Goal: Find specific page/section: Find specific page/section

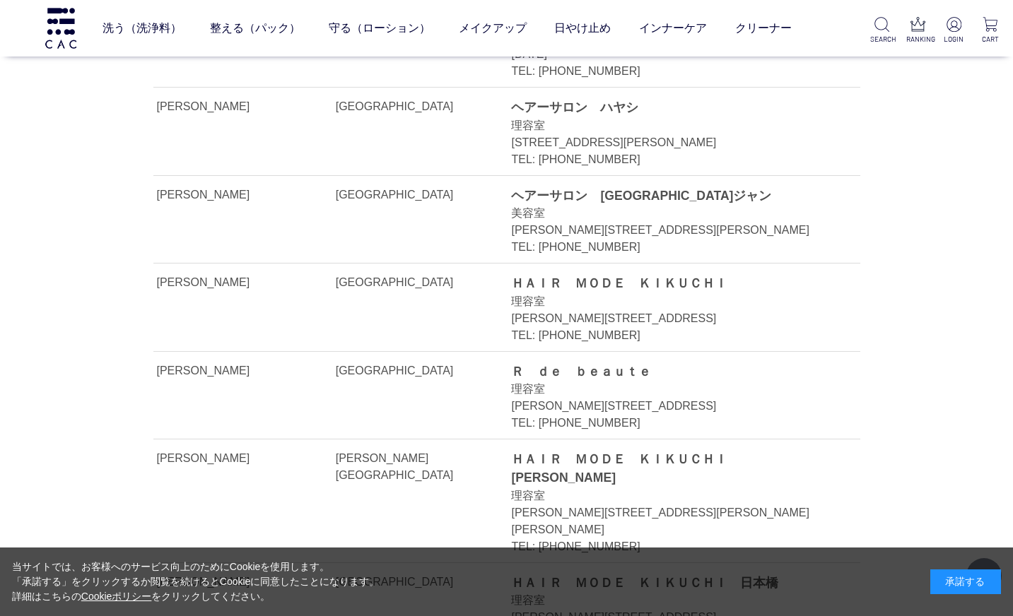
scroll to position [6360, 0]
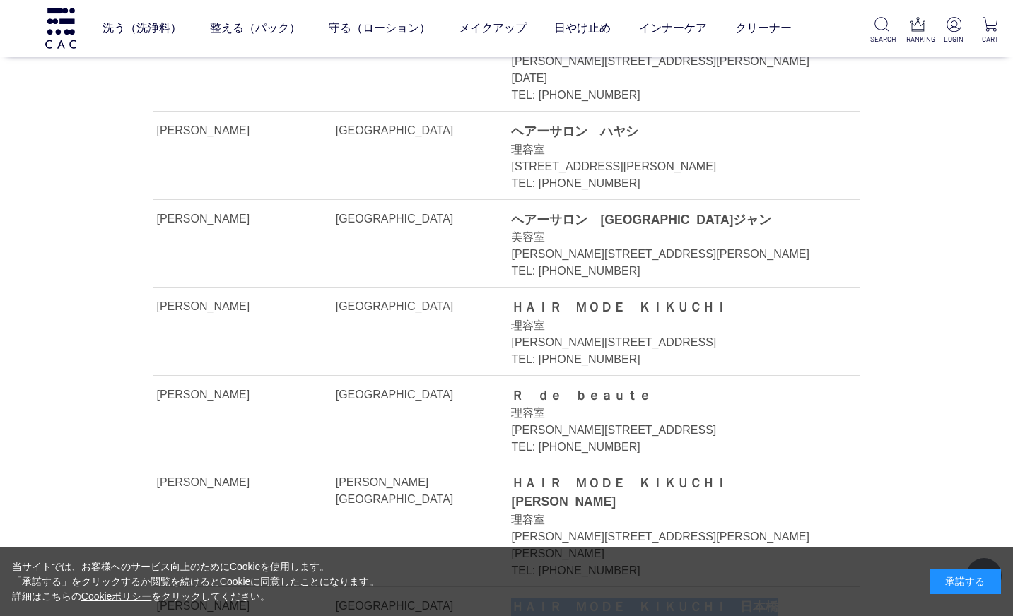
drag, startPoint x: 512, startPoint y: 281, endPoint x: 794, endPoint y: 276, distance: 281.3
click at [794, 598] on div "ＨＡＩＲ　ＭＯＤＥ　ＫＩＫＵＣＨＩ　日本橋" at bounding box center [669, 607] width 317 height 18
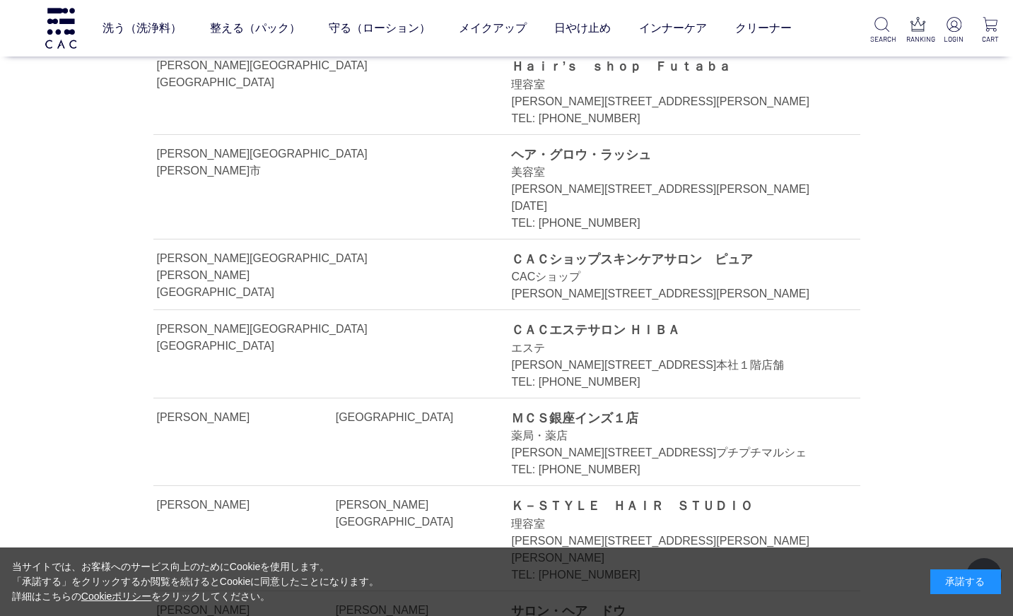
scroll to position [4735, 0]
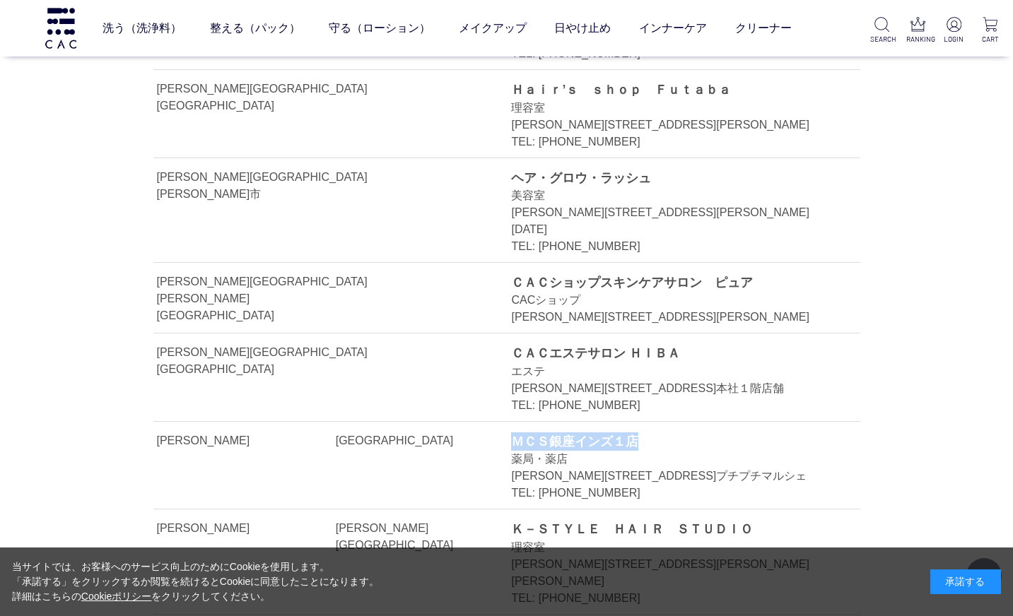
drag, startPoint x: 517, startPoint y: 201, endPoint x: 843, endPoint y: 215, distance: 326.8
click at [835, 422] on li "[PERSON_NAME] [GEOGRAPHIC_DATA] ＭＣＳ銀座インズ１店 薬局・薬店 [PERSON_NAME][STREET_ADDRESS]プ…" at bounding box center [506, 466] width 707 height 88
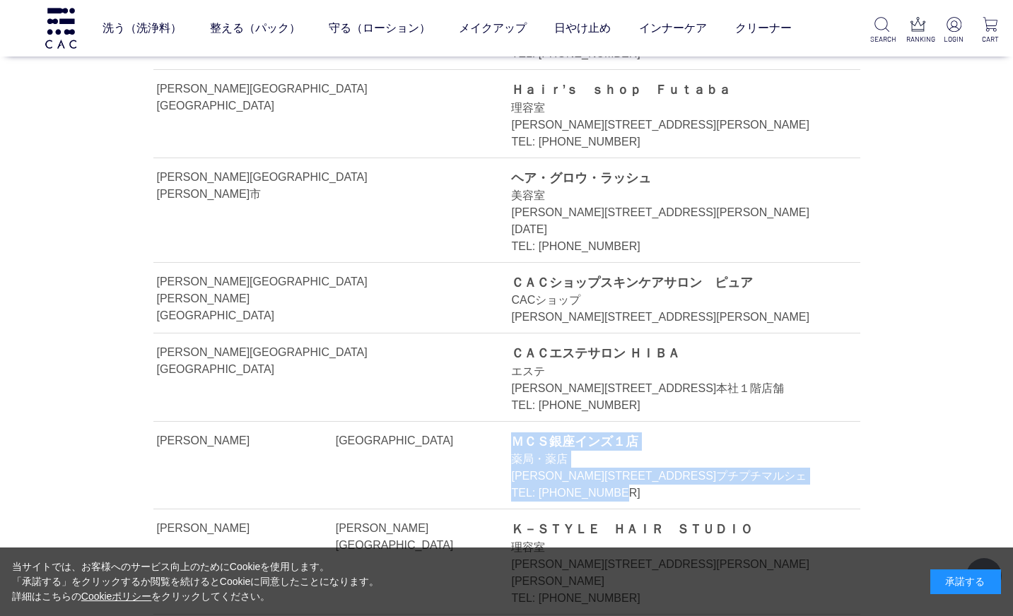
copy div "ＭＣＳ銀座インズ１店 薬局・薬店 [PERSON_NAME][STREET_ADDRESS]プチプチマルシェ TEL: [PHONE_NUMBER]"
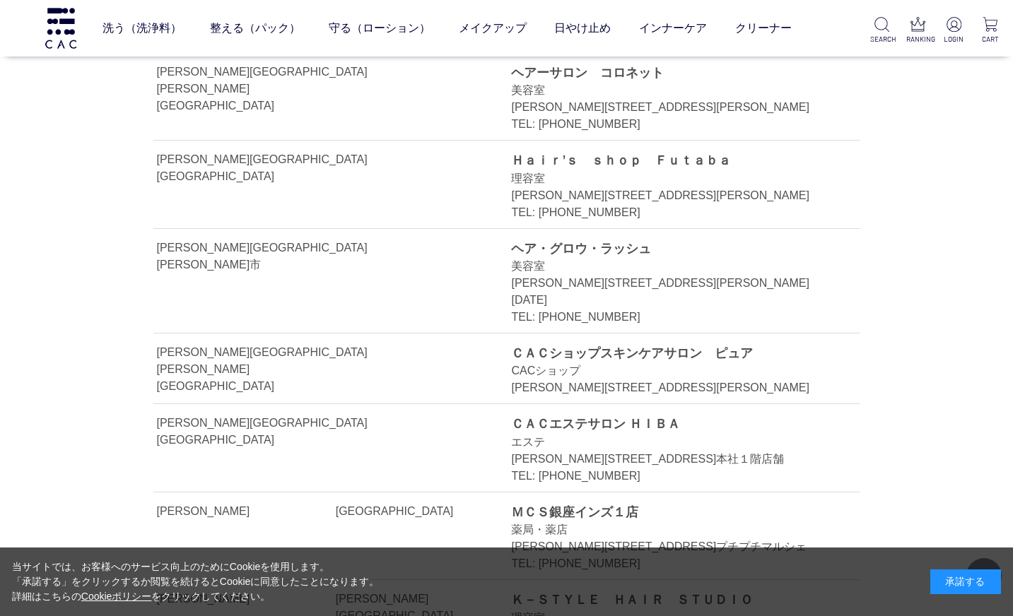
click at [789, 591] on div "Ｋ－ＳＴＹＬＥ　ＨＡＩＲ　ＳＴＵＤＩＯ" at bounding box center [669, 600] width 317 height 18
drag, startPoint x: 514, startPoint y: 270, endPoint x: 690, endPoint y: 269, distance: 176.7
click at [690, 503] on div "ＭＣＳ銀座インズ１店" at bounding box center [669, 512] width 317 height 18
copy div "ＭＣＳ銀座インズ１店"
drag, startPoint x: 511, startPoint y: 179, endPoint x: 763, endPoint y: 179, distance: 251.6
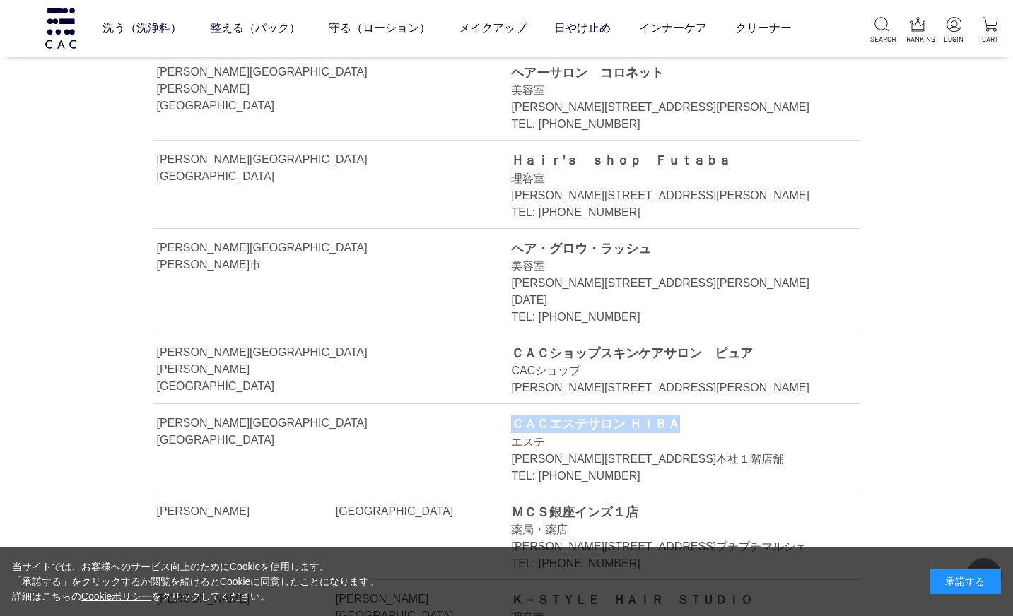
click at [763, 415] on div "ＣＡＣエステサロン ＨＩＢＡ" at bounding box center [669, 424] width 317 height 18
copy div "ＣＡＣエステサロン ＨＩＢＡ"
